Goal: Information Seeking & Learning: Learn about a topic

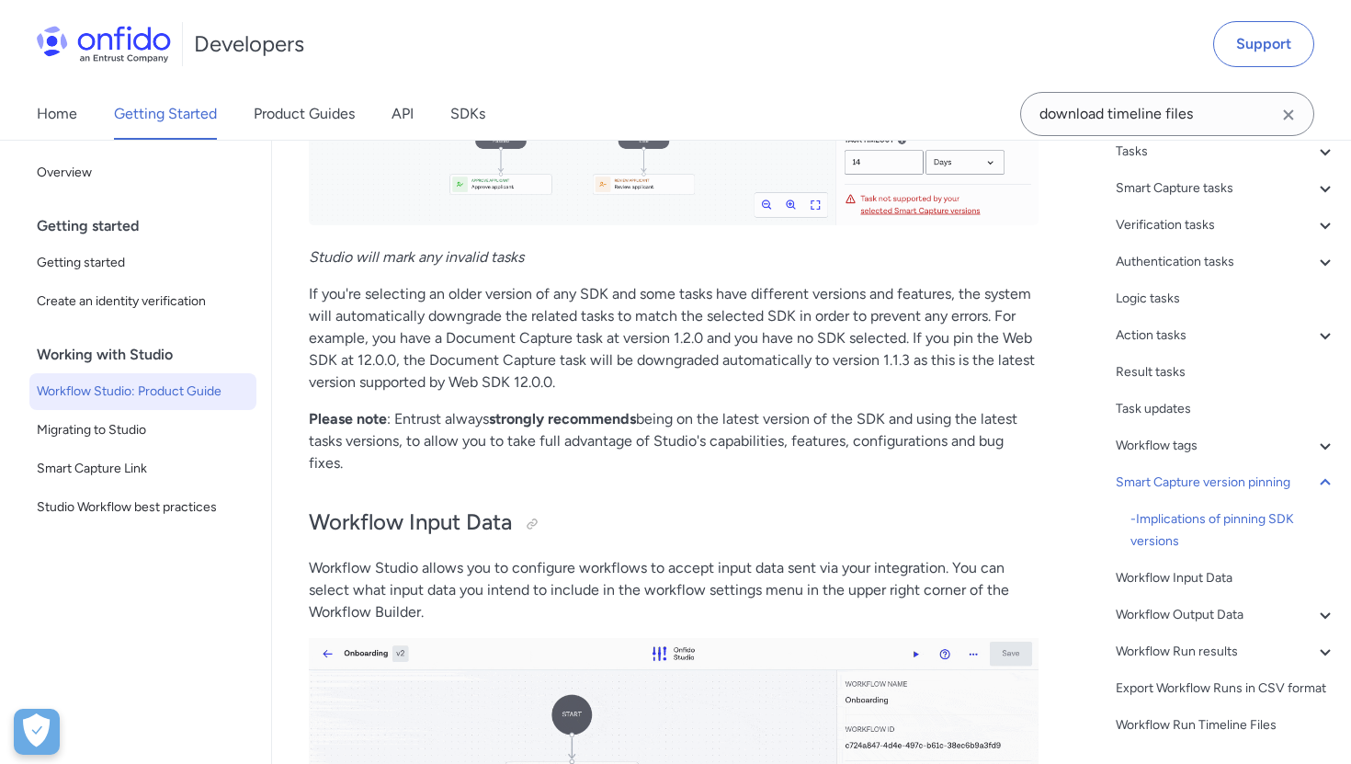
scroll to position [34783, 0]
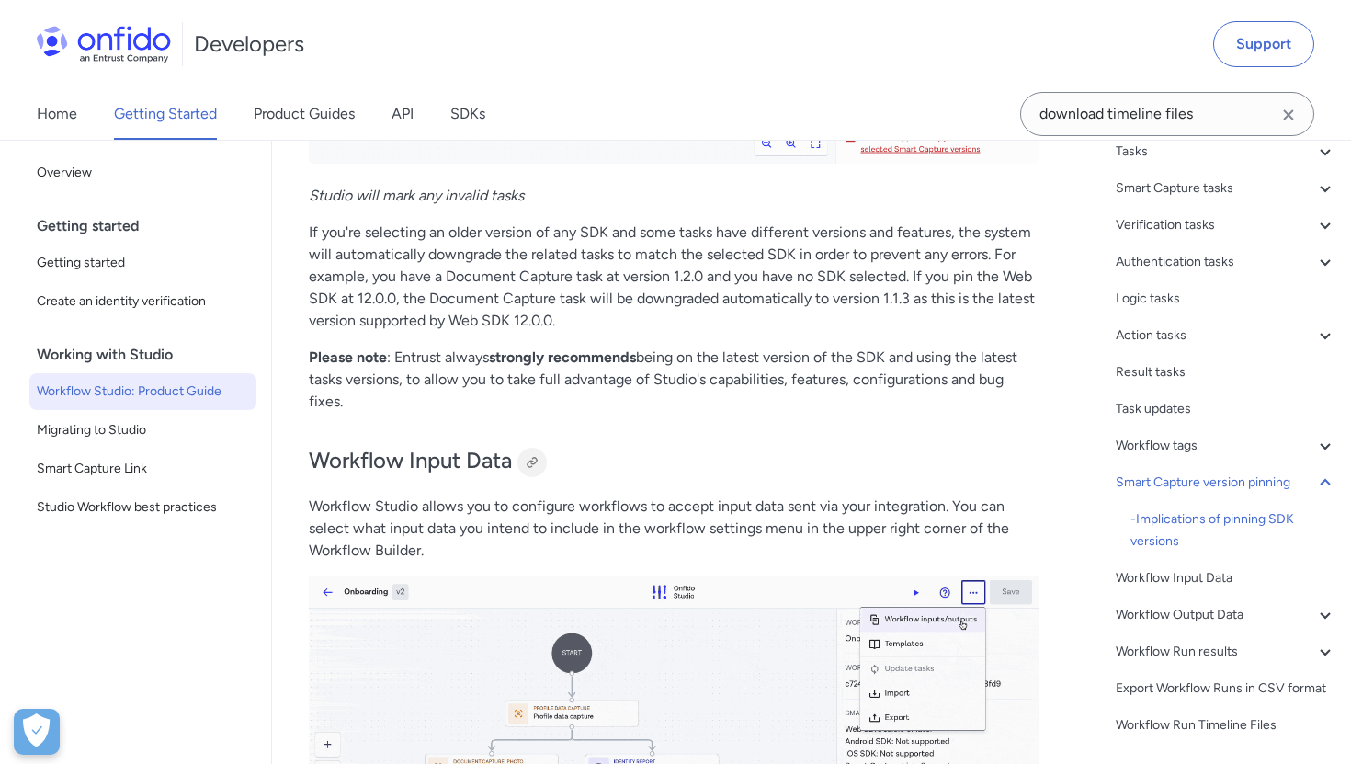
click at [543, 458] on div at bounding box center [531, 462] width 29 height 29
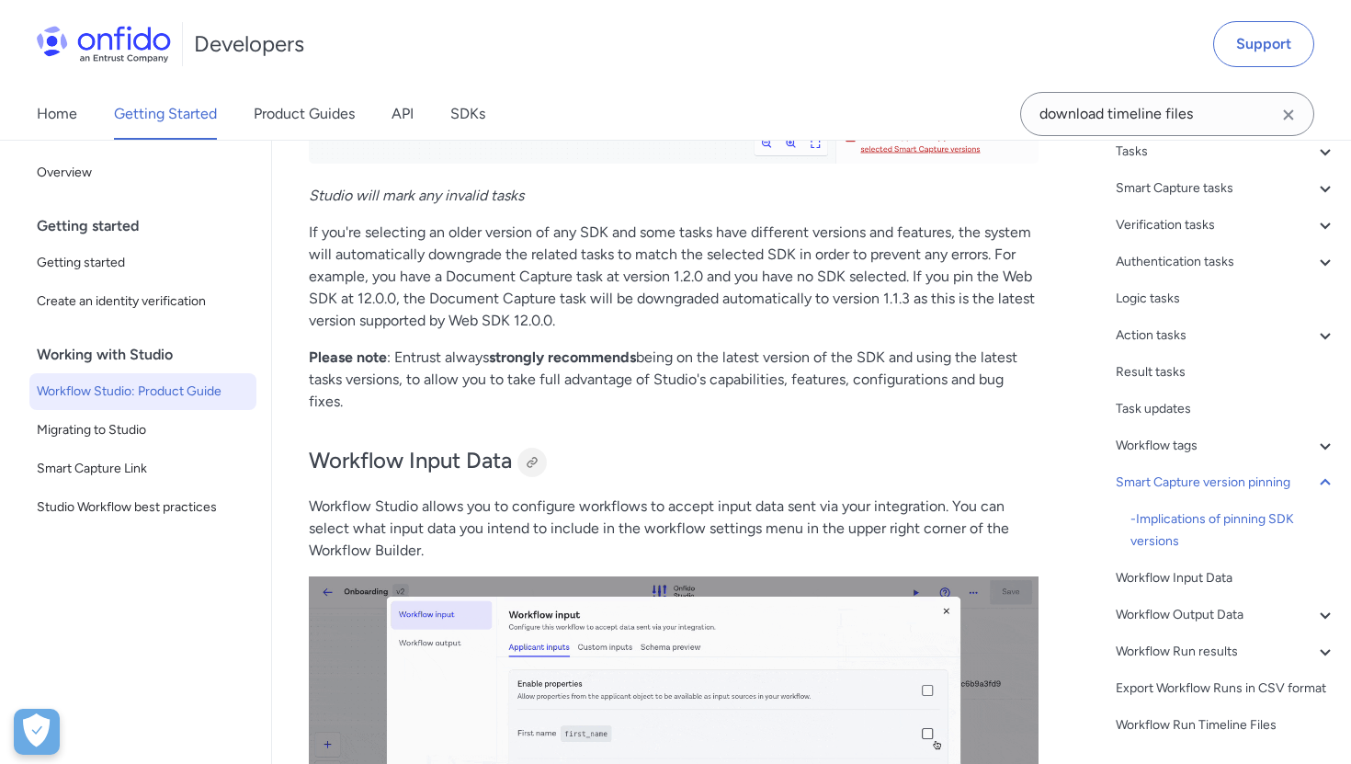
click at [532, 466] on div at bounding box center [531, 462] width 29 height 29
click at [1161, 343] on div "Action tasks" at bounding box center [1226, 335] width 221 height 22
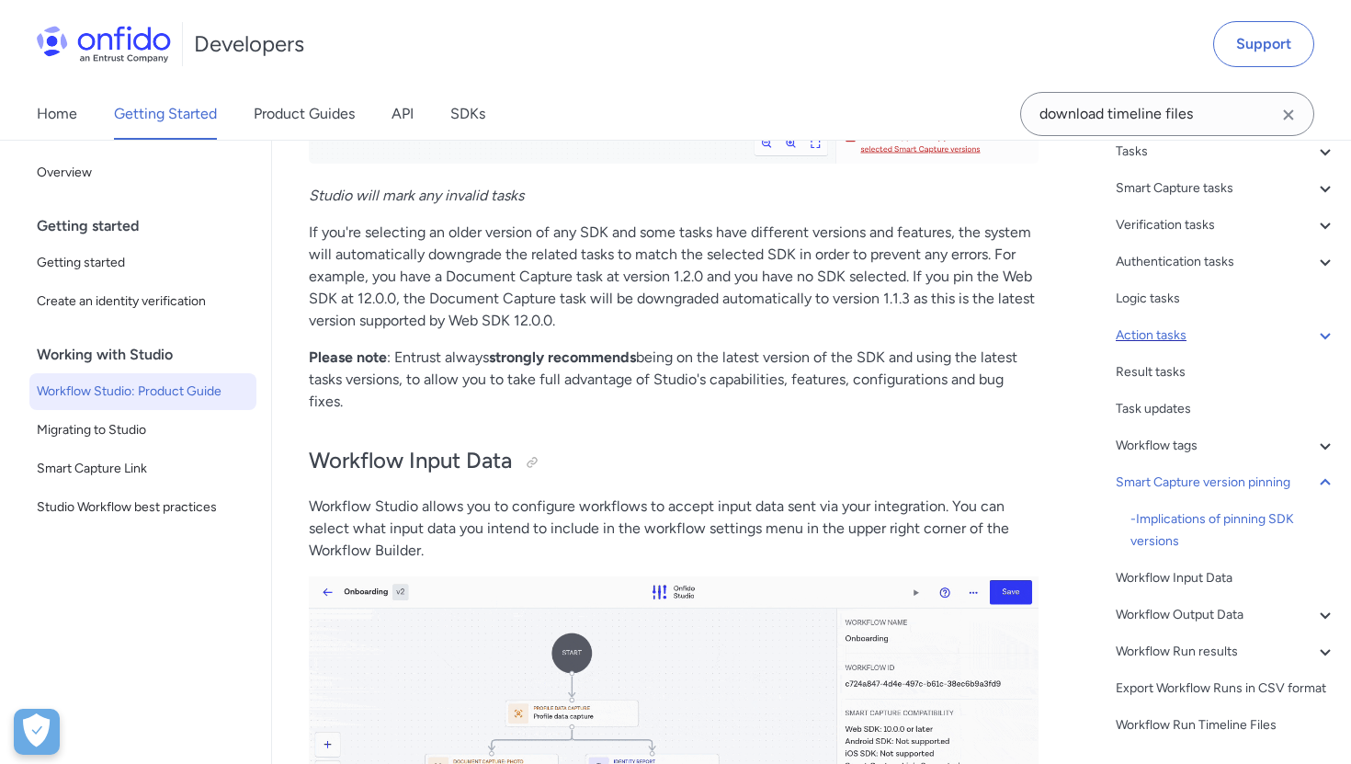
scroll to position [22271, 0]
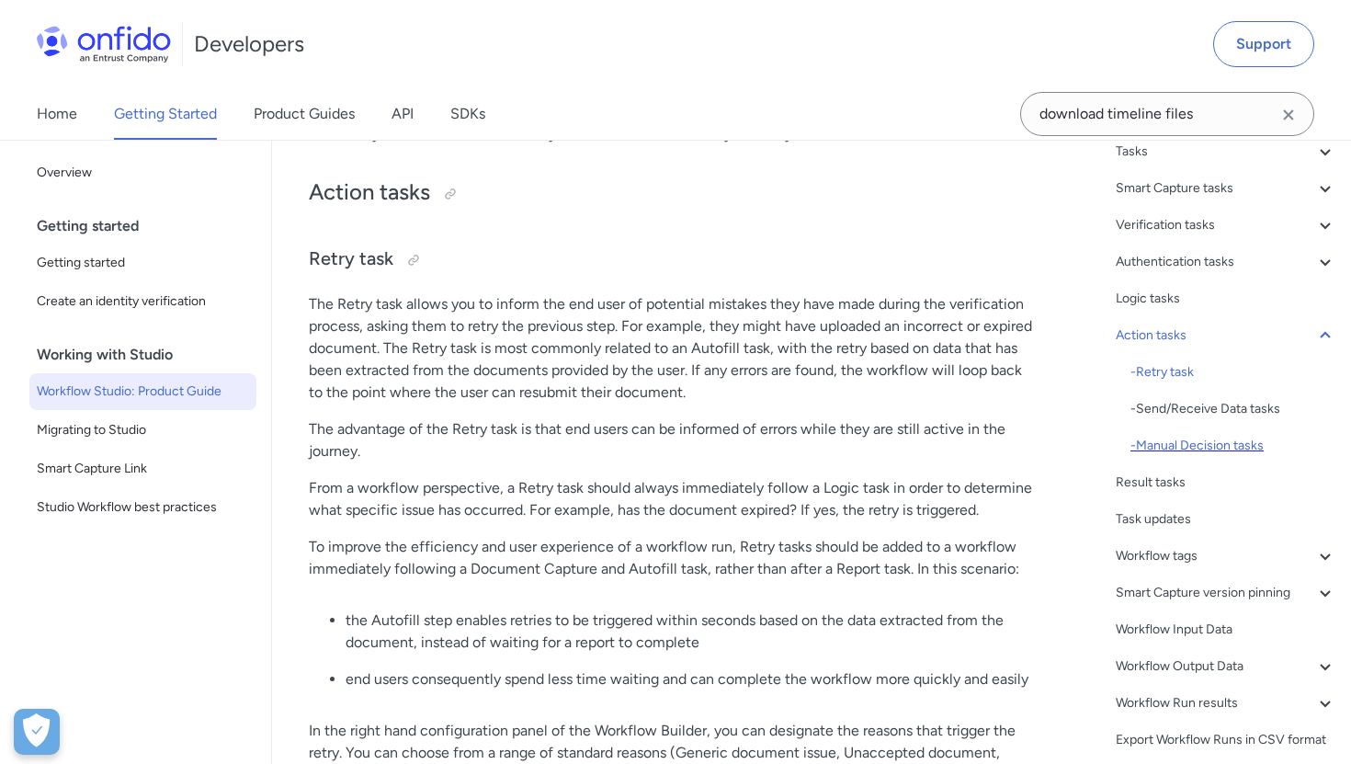
click at [1168, 450] on div "- Manual Decision tasks" at bounding box center [1233, 446] width 206 height 22
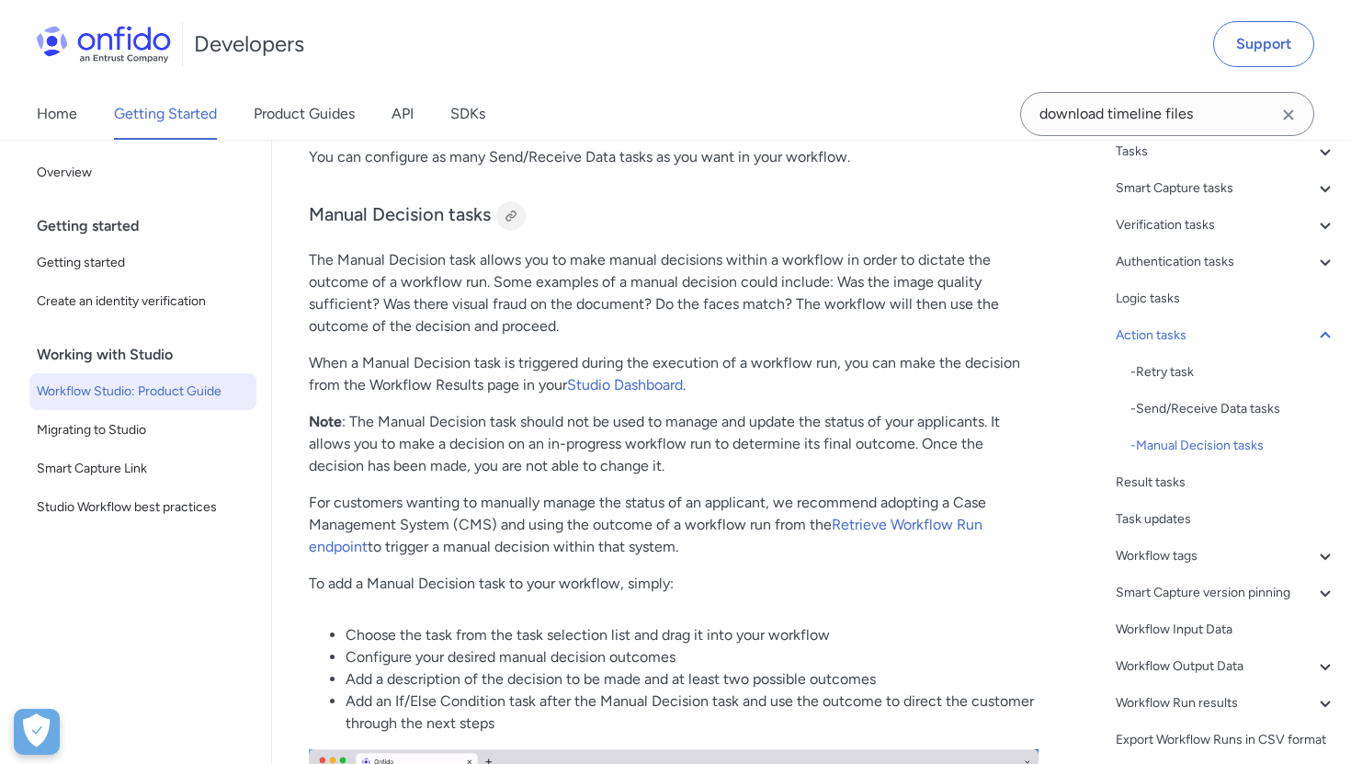
click at [514, 225] on div at bounding box center [510, 215] width 29 height 29
click at [298, 104] on link "Product Guides" at bounding box center [304, 113] width 101 height 51
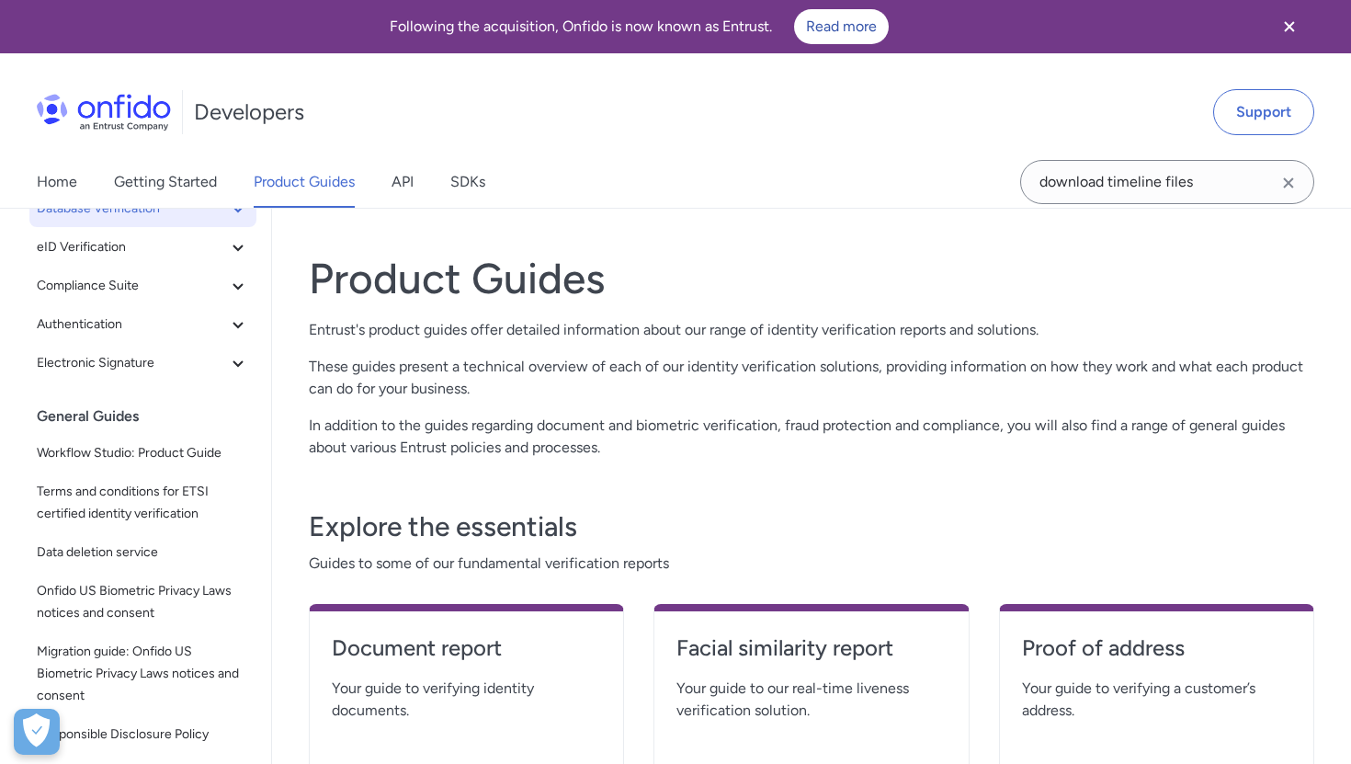
scroll to position [249, 0]
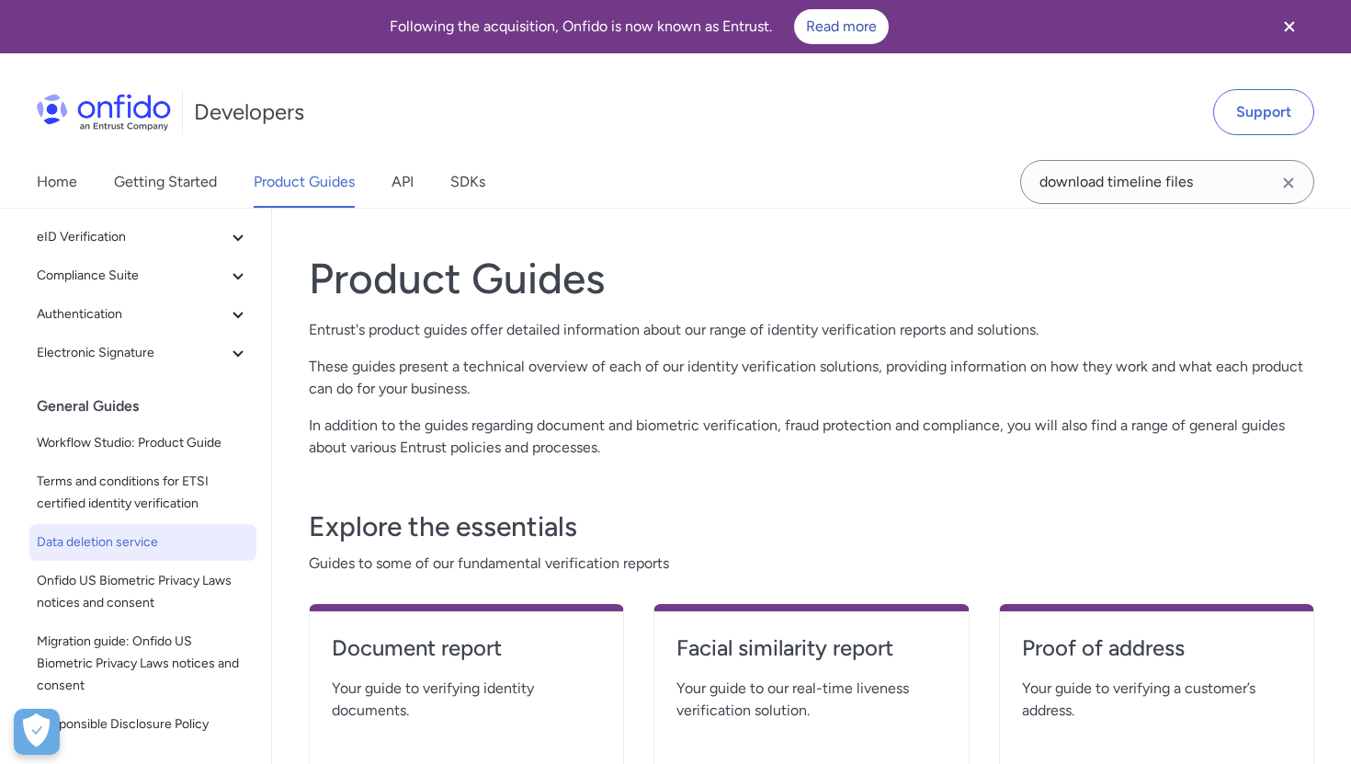
click at [113, 539] on span "Data deletion service" at bounding box center [143, 542] width 212 height 22
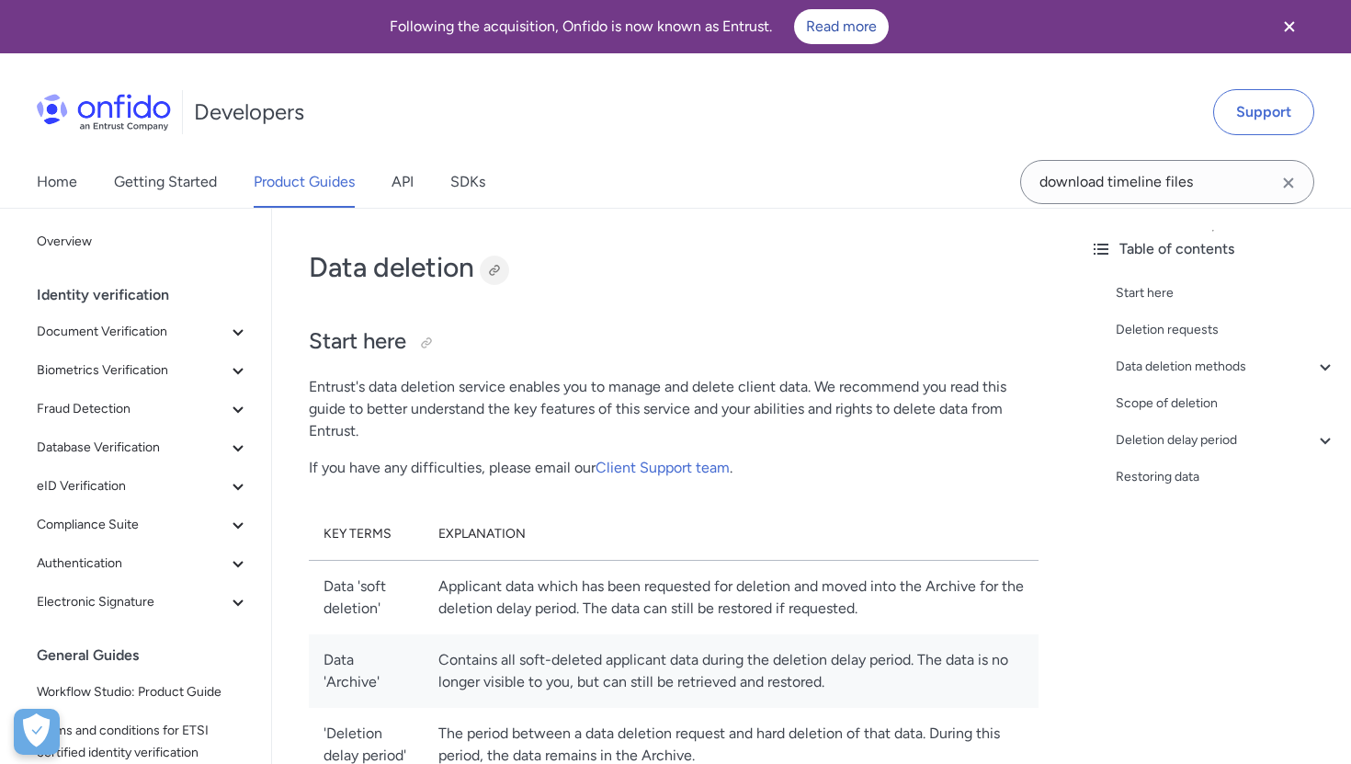
click at [494, 266] on div at bounding box center [494, 270] width 15 height 15
